Goal: Transaction & Acquisition: Purchase product/service

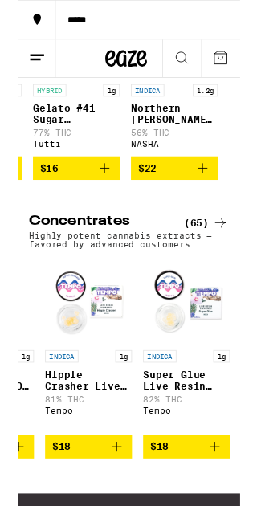
scroll to position [0, 1908]
